Goal: Task Accomplishment & Management: Manage account settings

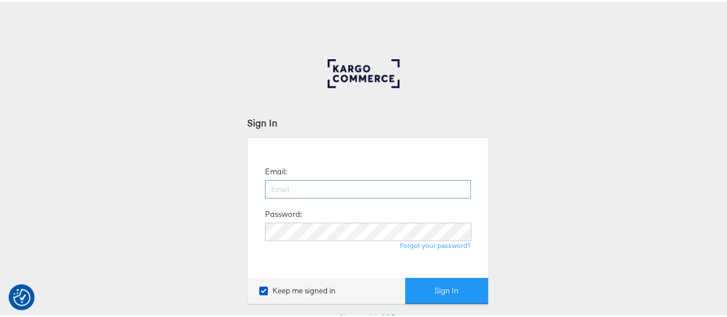
click at [381, 192] on input "email" at bounding box center [368, 187] width 206 height 18
type input "[PERSON_NAME][EMAIL_ADDRESS][PERSON_NAME][PERSON_NAME][DOMAIN_NAME]"
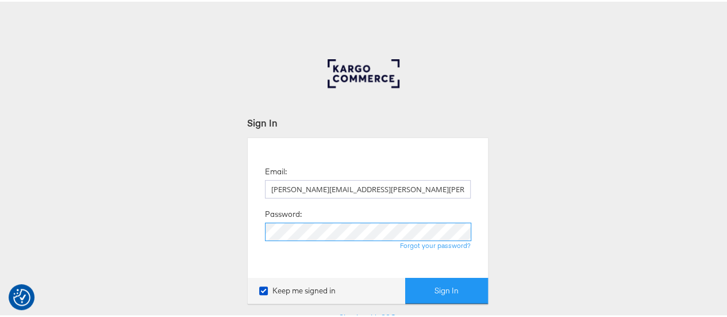
click at [405, 276] on button "Sign In" at bounding box center [446, 289] width 83 height 26
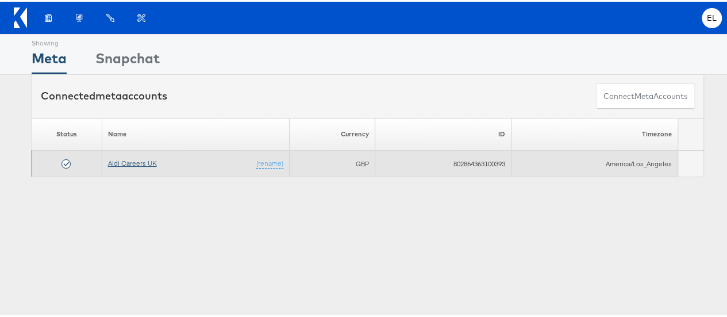
click at [138, 159] on link "Aldi Careers UK" at bounding box center [132, 161] width 49 height 9
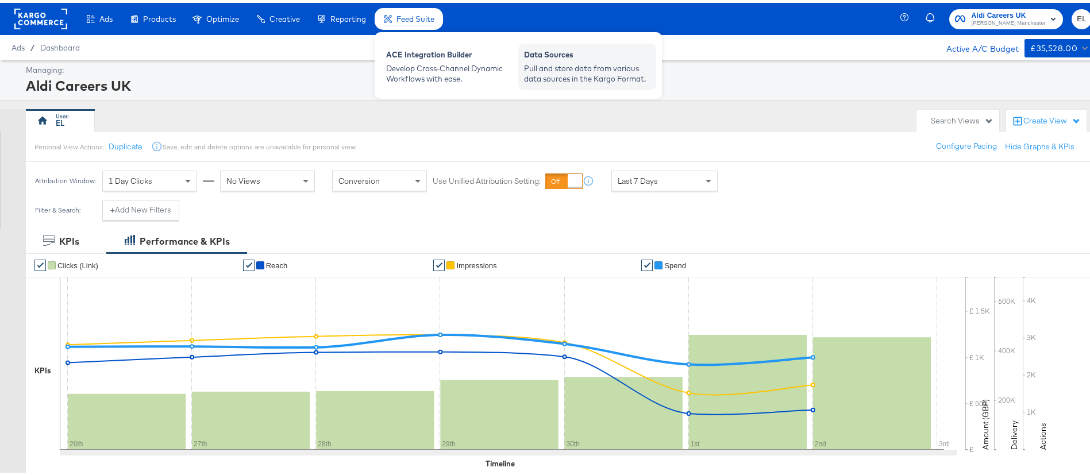
click at [567, 83] on div "Data Sources Pull and store data from various data sources in the Kargo Format." at bounding box center [588, 64] width 138 height 47
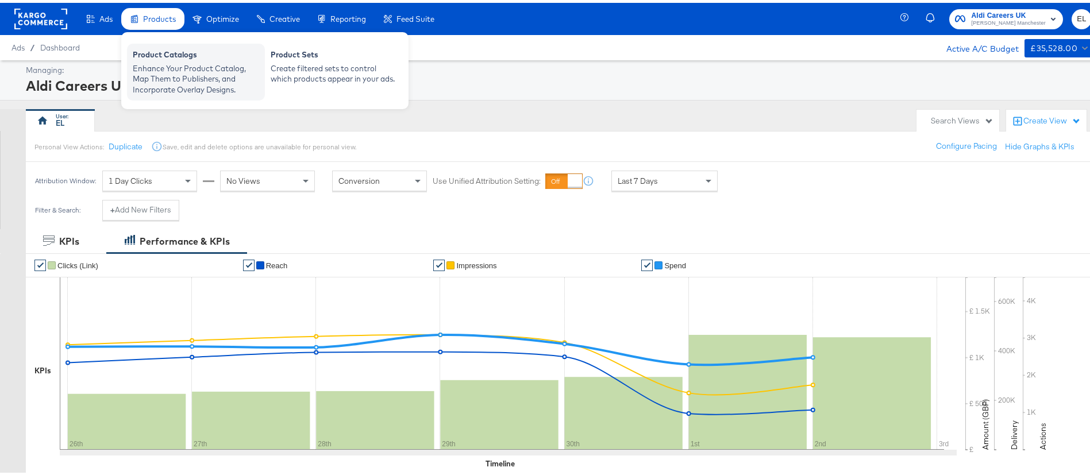
click at [156, 56] on div "Product Catalogs" at bounding box center [196, 54] width 126 height 14
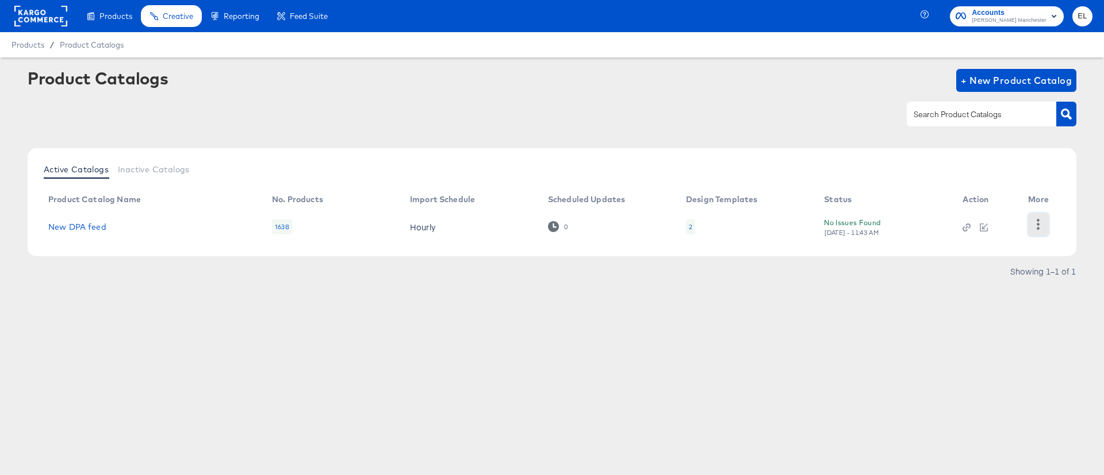
click at [1039, 228] on icon "button" at bounding box center [1038, 224] width 3 height 11
click at [885, 332] on div "Product Catalogs + New Product Catalog Active Catalogs Inactive Catalogs Produc…" at bounding box center [552, 200] width 1104 height 287
click at [95, 227] on link "New DPA feed" at bounding box center [77, 226] width 58 height 9
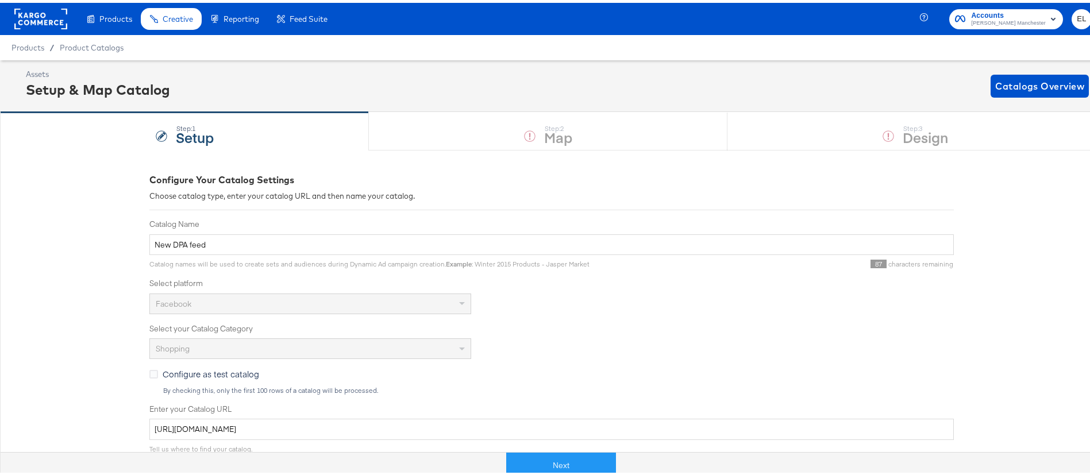
click at [564, 124] on div "Step: 1 Setup Step: 2 Map Step: 3 Design" at bounding box center [552, 128] width 1104 height 38
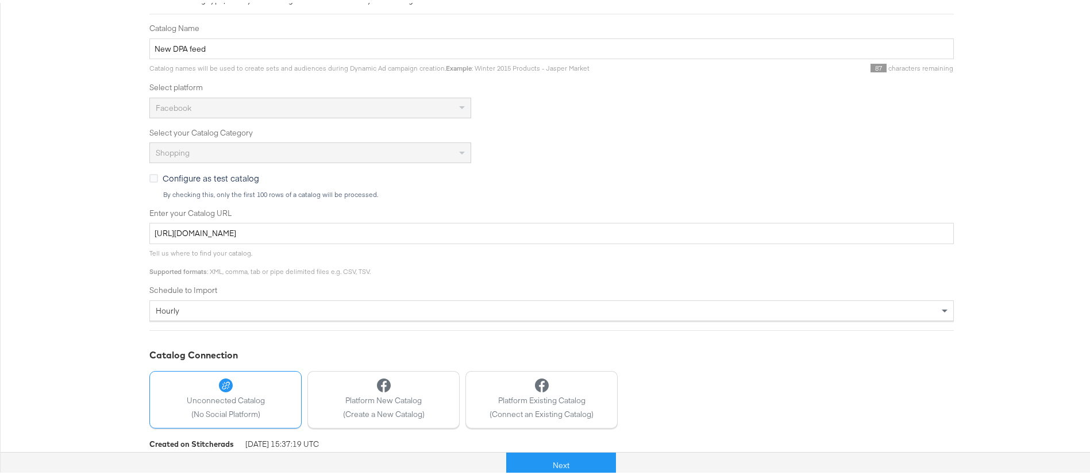
scroll to position [243, 0]
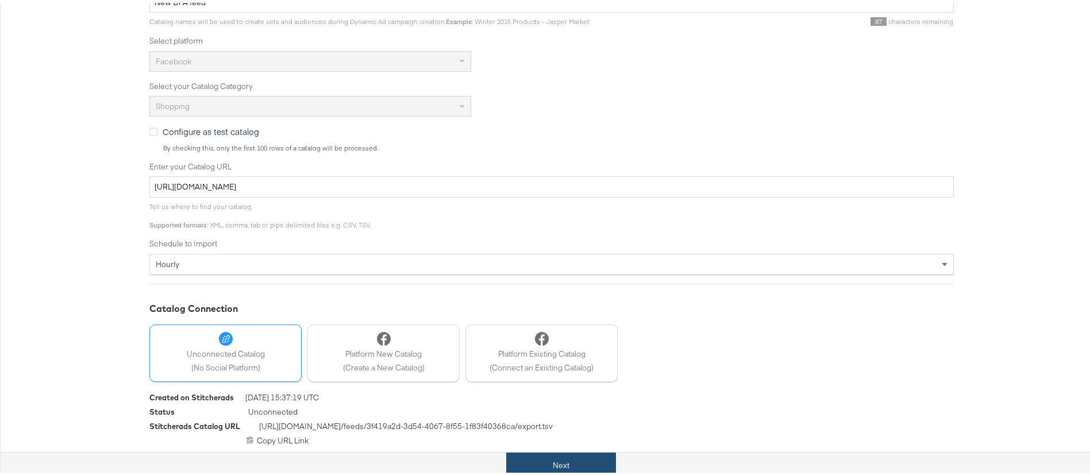
click at [539, 467] on button "Next" at bounding box center [561, 463] width 110 height 26
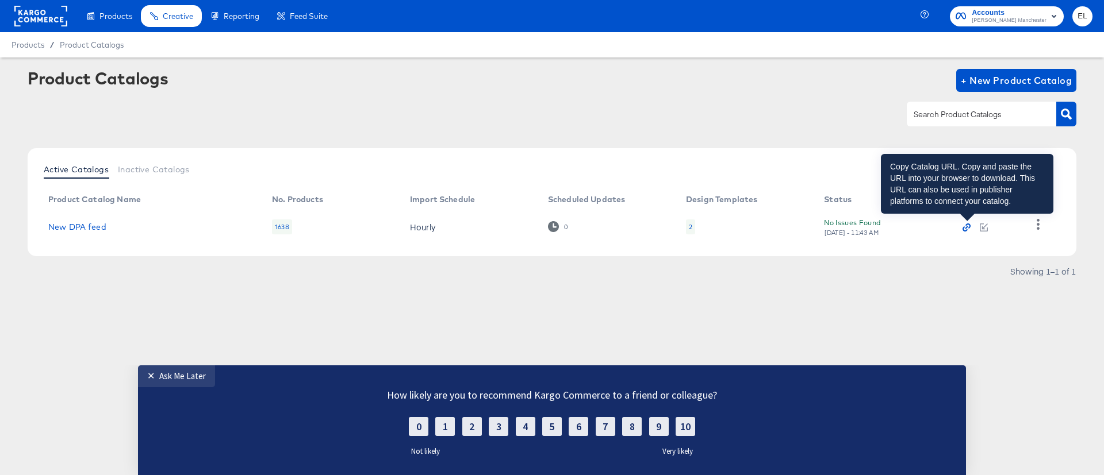
click at [966, 229] on icon "button" at bounding box center [966, 228] width 8 height 8
